Goal: Navigation & Orientation: Find specific page/section

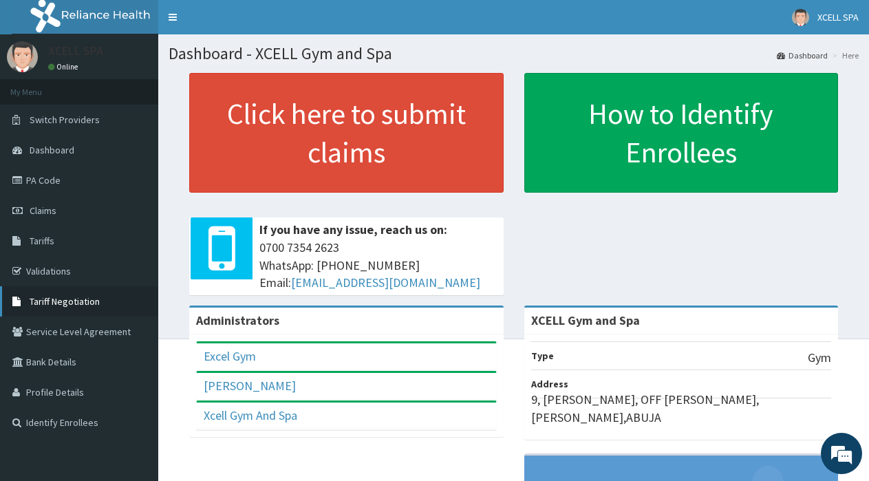
click at [70, 299] on span "Tariff Negotiation" at bounding box center [65, 301] width 70 height 12
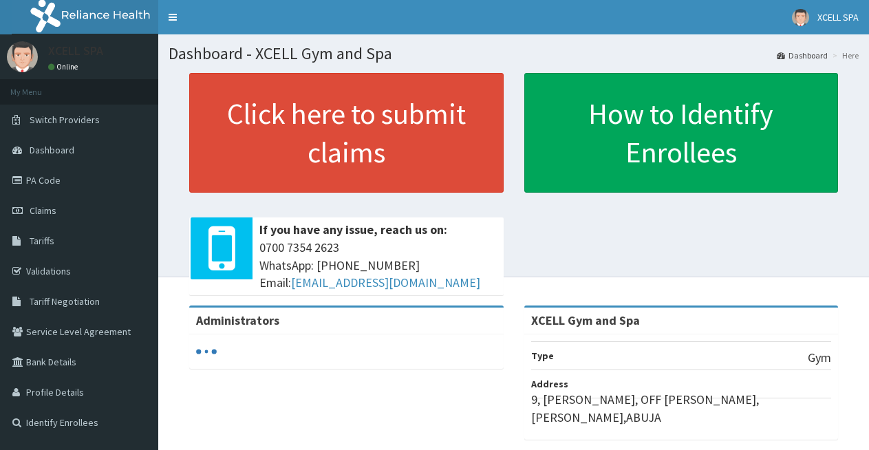
click at [63, 306] on span "Tariff Negotiation" at bounding box center [65, 301] width 70 height 12
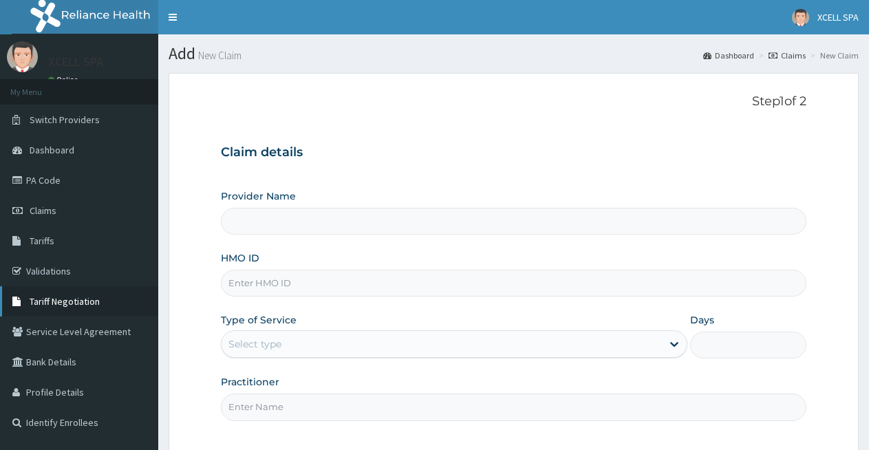
click at [71, 299] on span "Tariff Negotiation" at bounding box center [65, 301] width 70 height 12
type input "XCELL Gym and Spa"
type input "1"
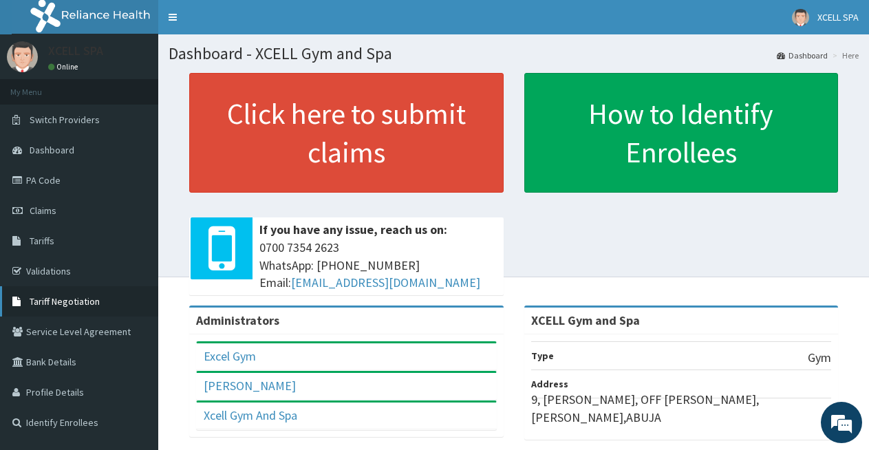
click at [98, 297] on span "Tariff Negotiation" at bounding box center [65, 301] width 70 height 12
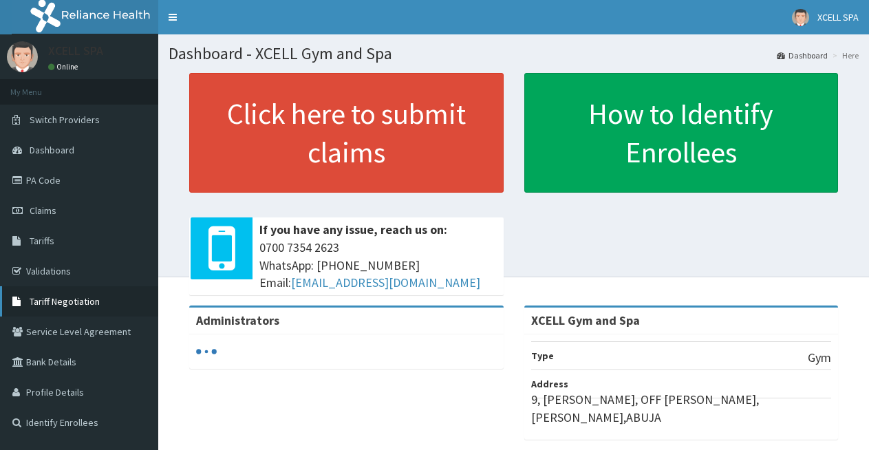
click at [76, 302] on span "Tariff Negotiation" at bounding box center [65, 301] width 70 height 12
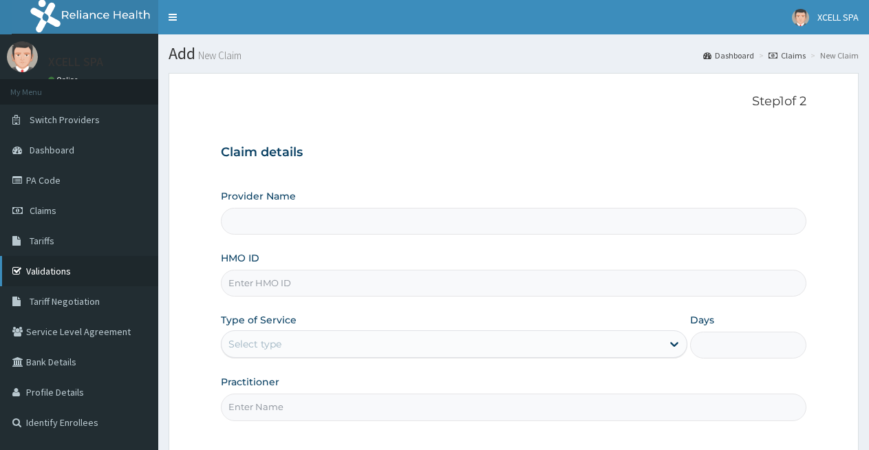
type input "XCELL Gym and Spa"
type input "1"
click at [80, 302] on span "Tariff Negotiation" at bounding box center [65, 301] width 70 height 12
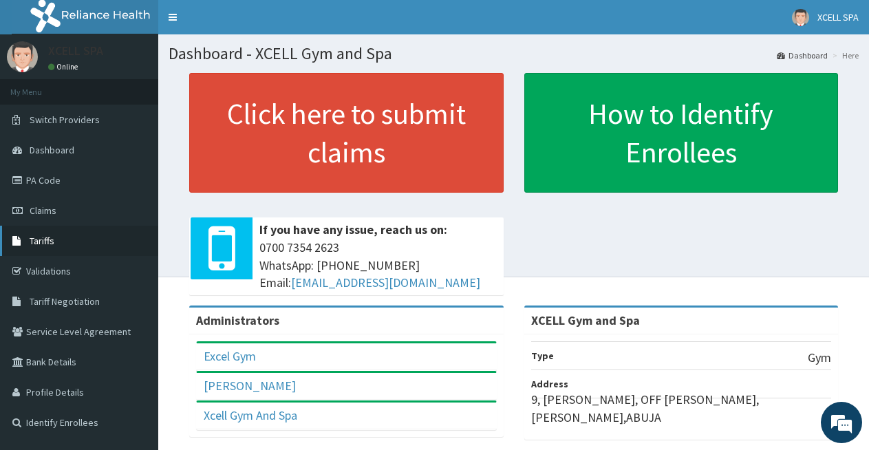
click at [65, 241] on link "Tariffs" at bounding box center [79, 241] width 158 height 30
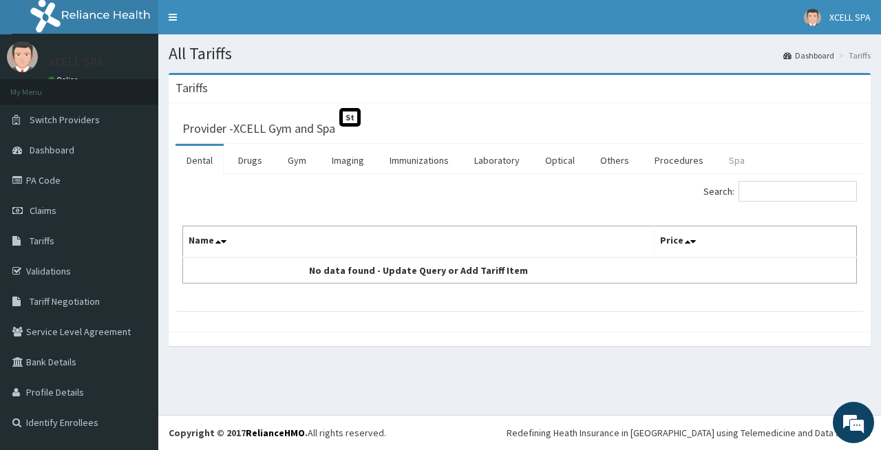
click at [733, 172] on link "Spa" at bounding box center [737, 160] width 38 height 29
click at [670, 164] on link "Procedures" at bounding box center [679, 160] width 71 height 29
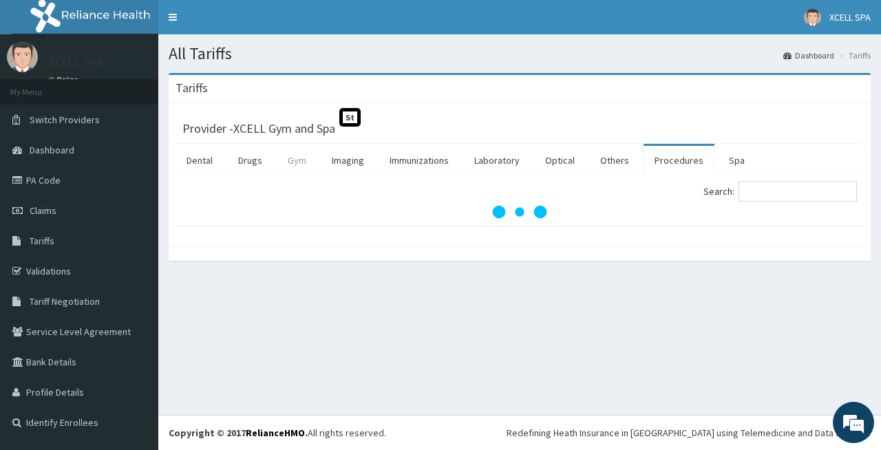
click at [292, 159] on link "Gym" at bounding box center [297, 160] width 41 height 29
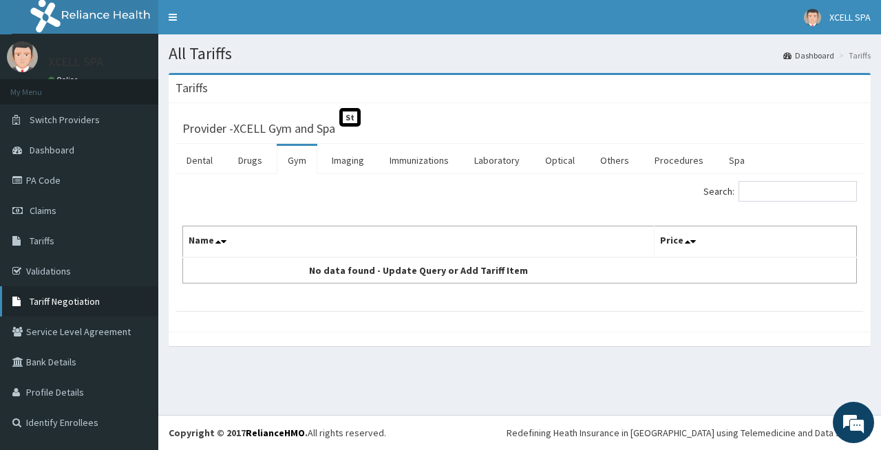
click at [77, 302] on span "Tariff Negotiation" at bounding box center [65, 301] width 70 height 12
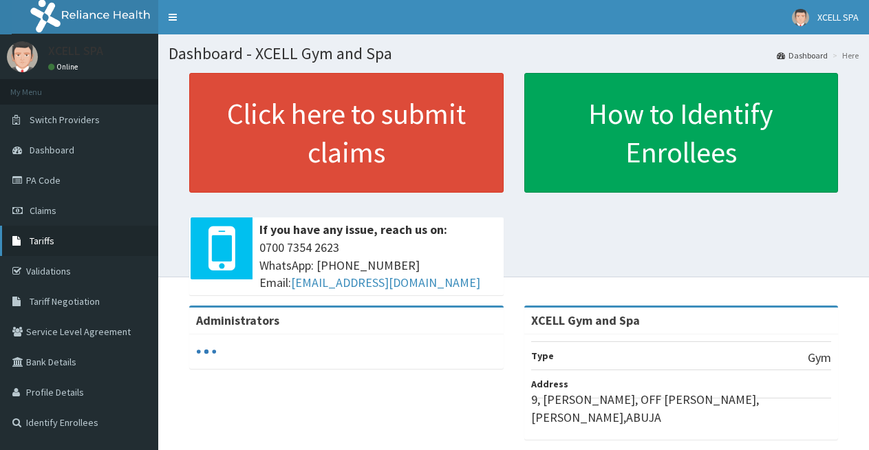
click at [74, 243] on link "Tariffs" at bounding box center [79, 241] width 158 height 30
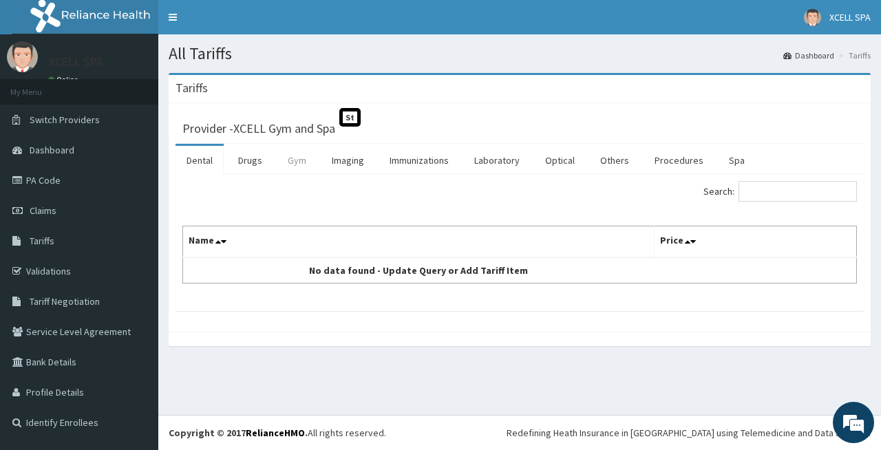
click at [297, 162] on link "Gym" at bounding box center [297, 160] width 41 height 29
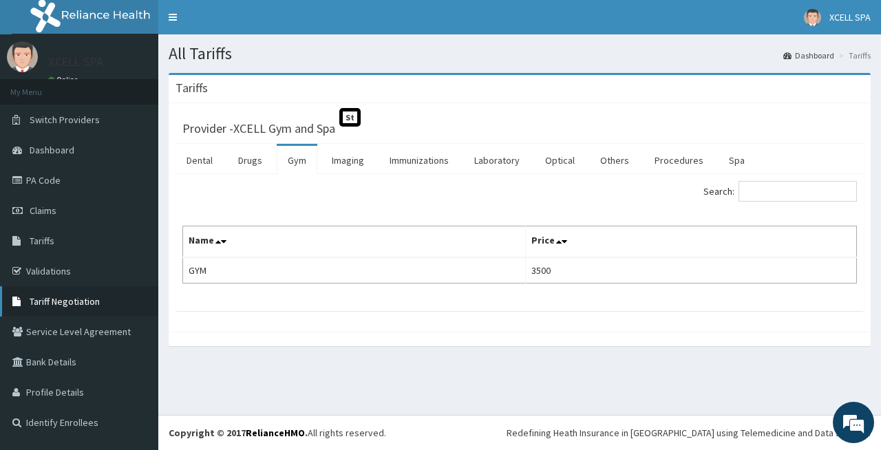
click at [65, 300] on span "Tariff Negotiation" at bounding box center [65, 301] width 70 height 12
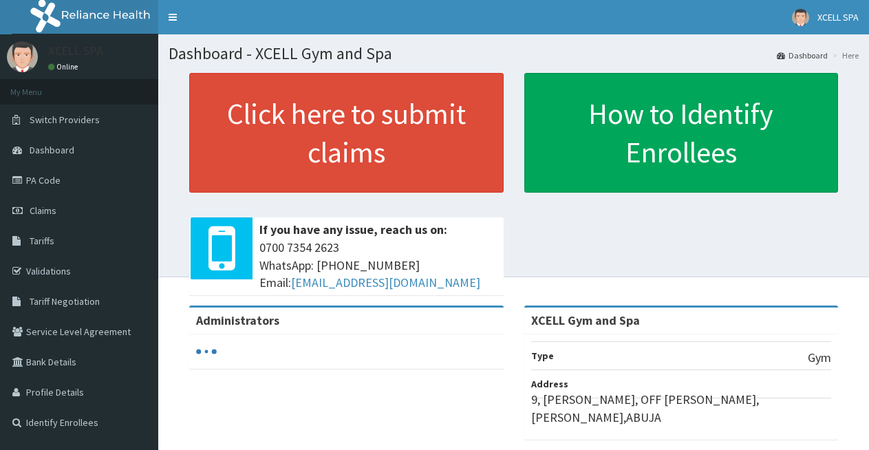
click at [85, 301] on span "Tariff Negotiation" at bounding box center [65, 301] width 70 height 12
click at [81, 300] on span "Tariff Negotiation" at bounding box center [65, 301] width 70 height 12
